Goal: Information Seeking & Learning: Stay updated

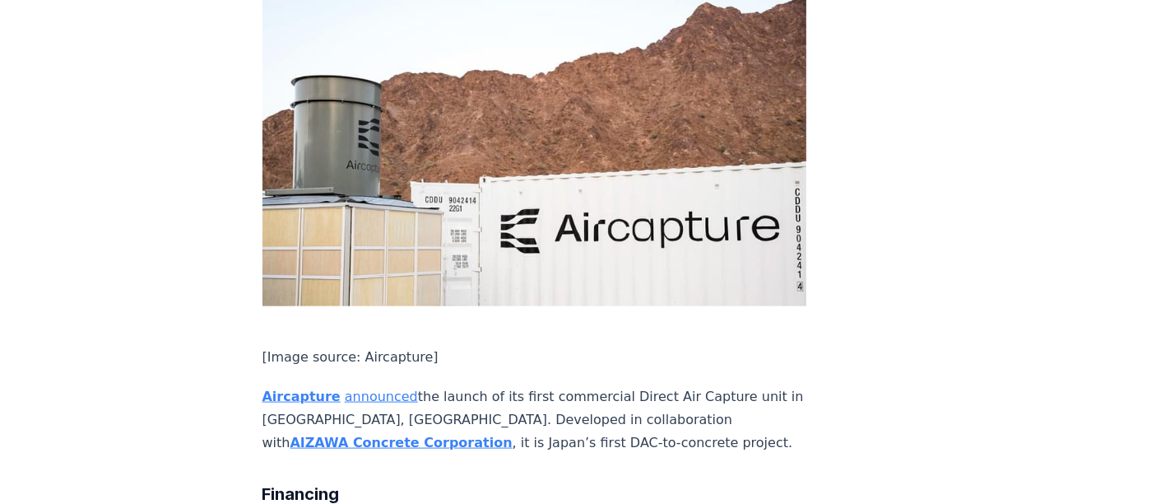
scroll to position [214, 0]
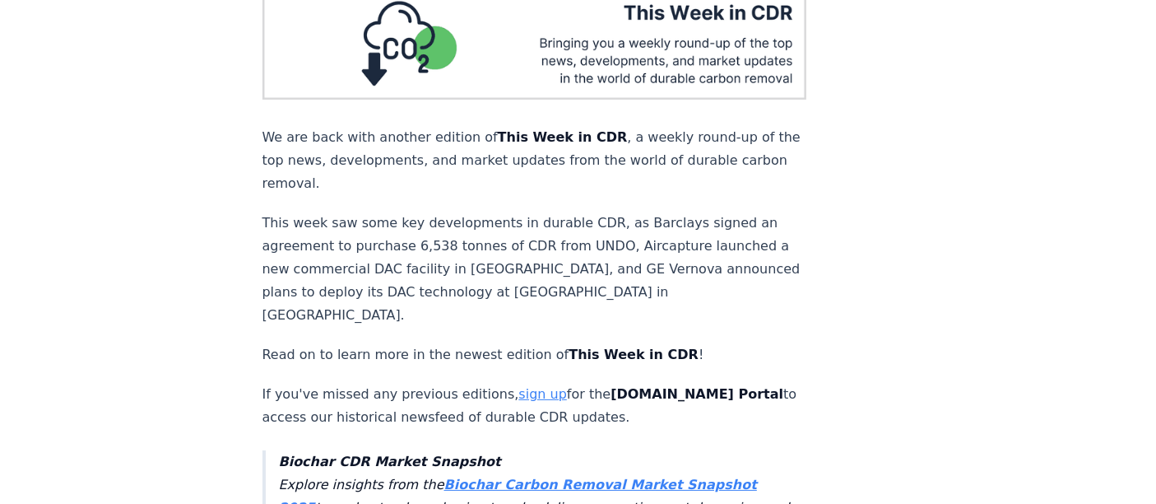
click at [541, 248] on p "This week saw some key developments in durable CDR, as Barclays signed an agree…" at bounding box center [535, 269] width 545 height 115
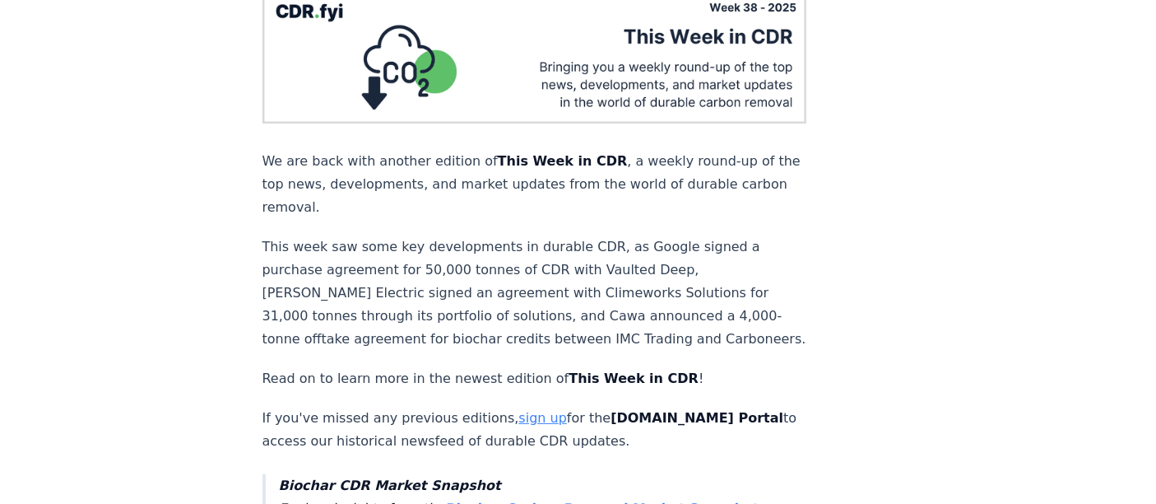
scroll to position [1123, 0]
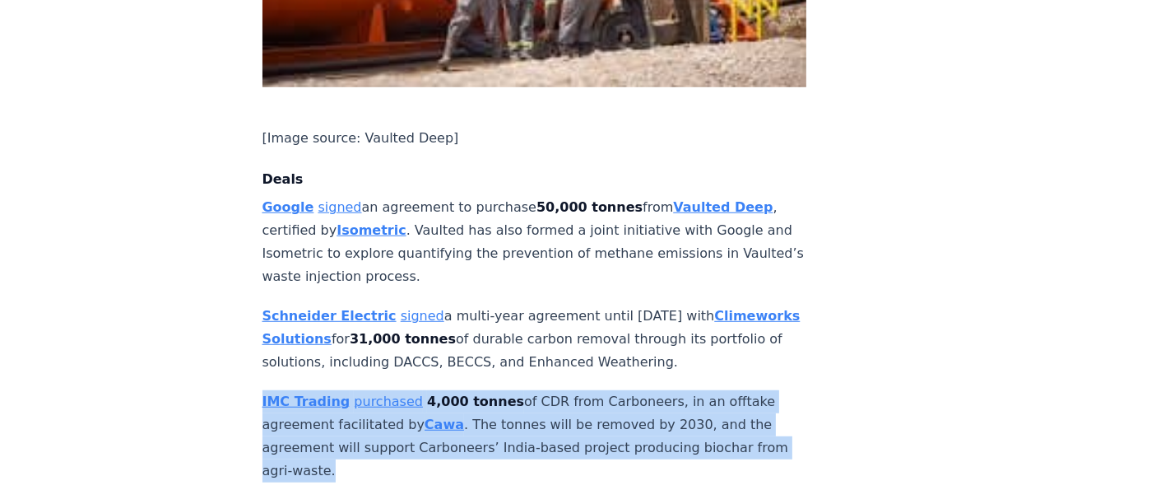
drag, startPoint x: 267, startPoint y: 356, endPoint x: 249, endPoint y: 339, distance: 25.1
copy p "IMC Trading purchased 4,000 tonnes of CDR from Carboneers, in an offtake agreem…"
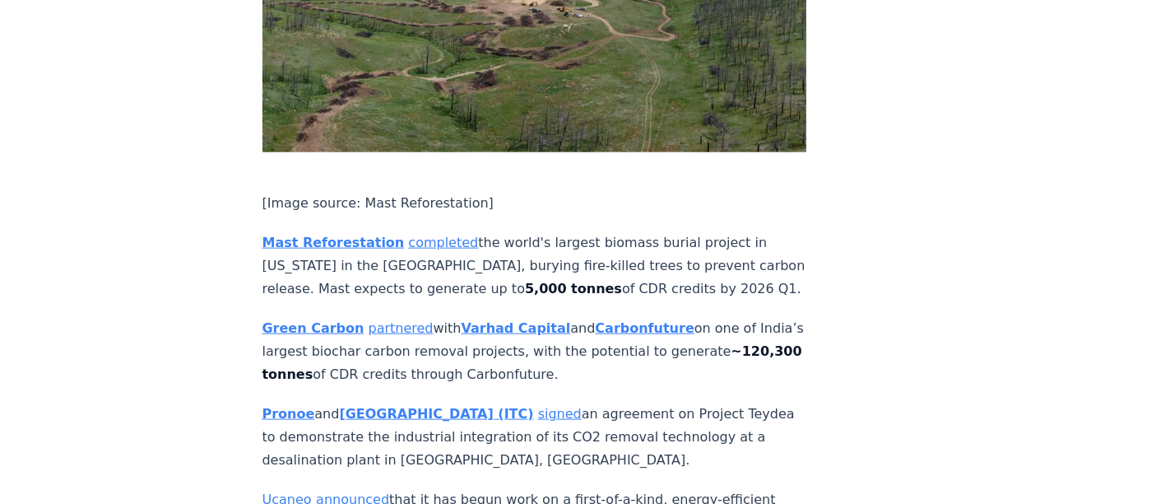
scroll to position [1783, 0]
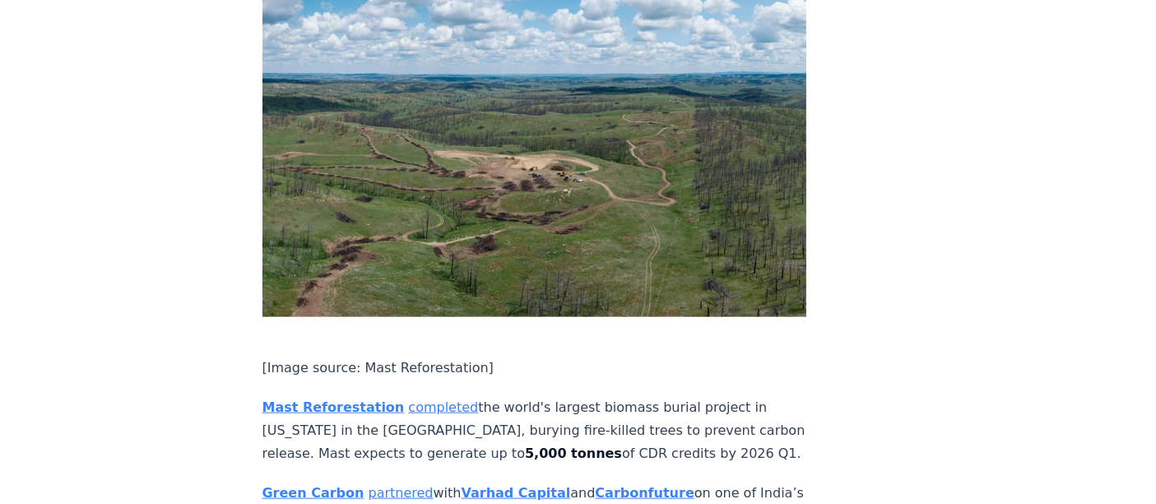
drag, startPoint x: 437, startPoint y: 292, endPoint x: 427, endPoint y: 288, distance: 10.7
click at [427, 399] on link "completed" at bounding box center [443, 407] width 70 height 16
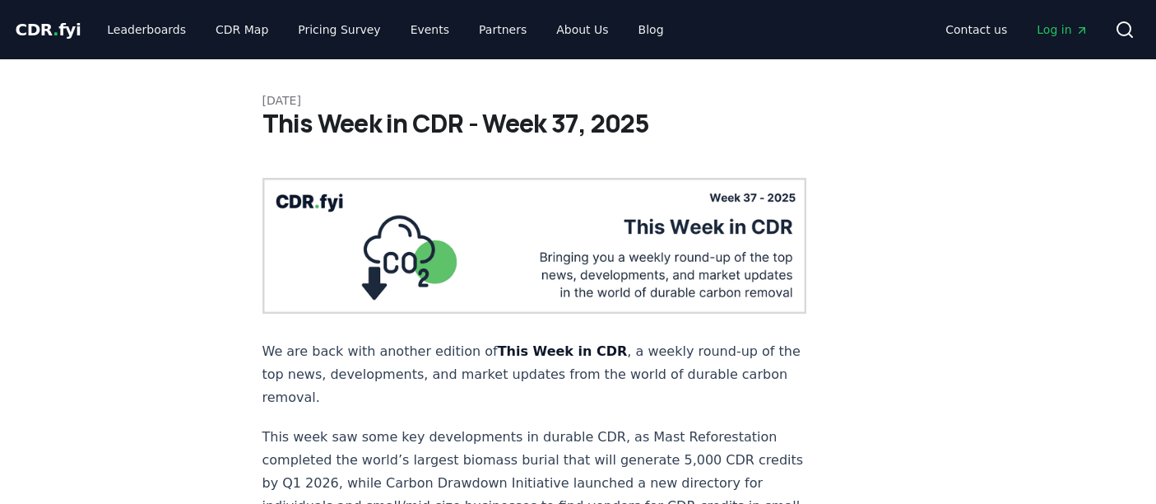
scroll to position [1783, 0]
